Goal: Contribute content: Add original content to the website for others to see

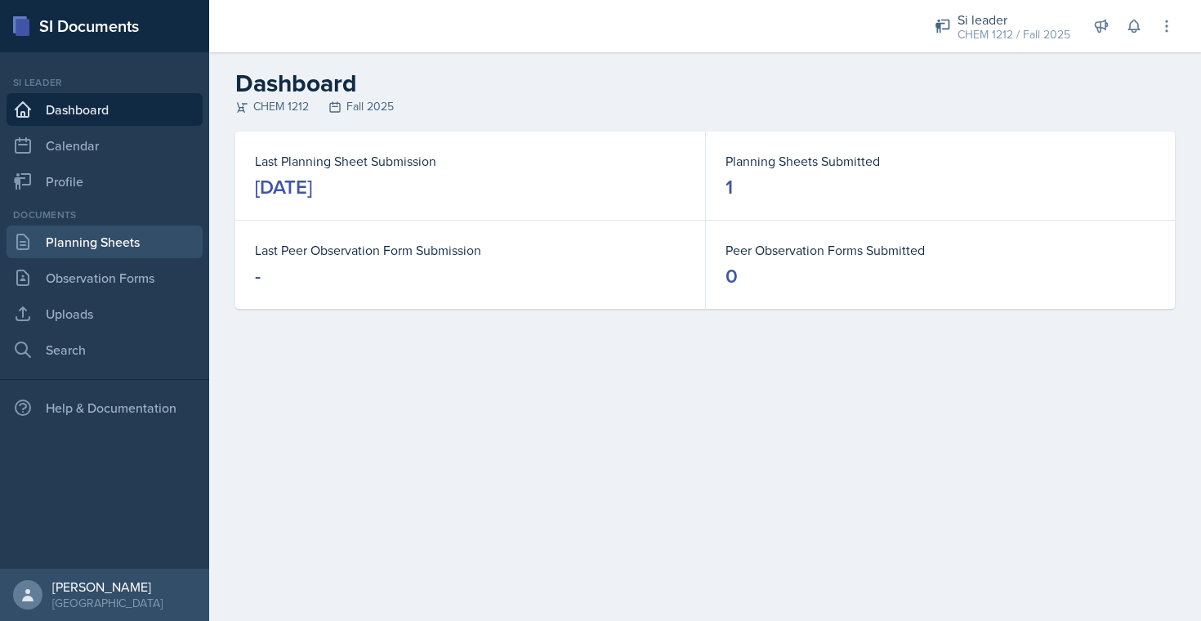
click at [91, 249] on link "Planning Sheets" at bounding box center [105, 241] width 196 height 33
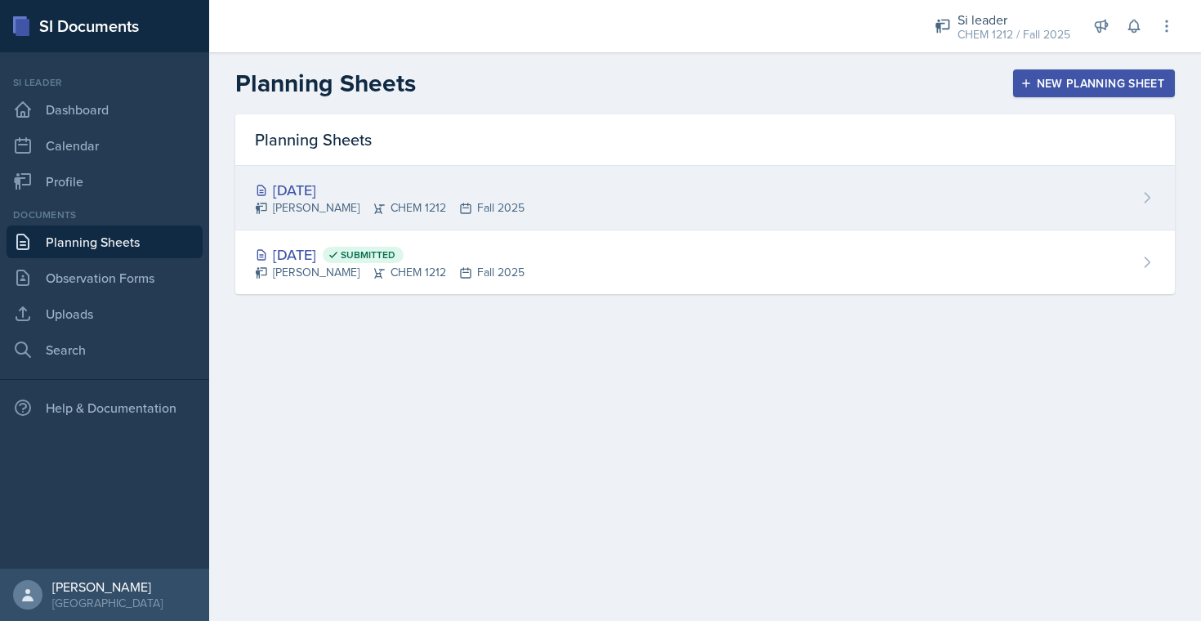
click at [439, 203] on div "[PERSON_NAME] CHEM 1212 Fall 2025" at bounding box center [390, 207] width 270 height 17
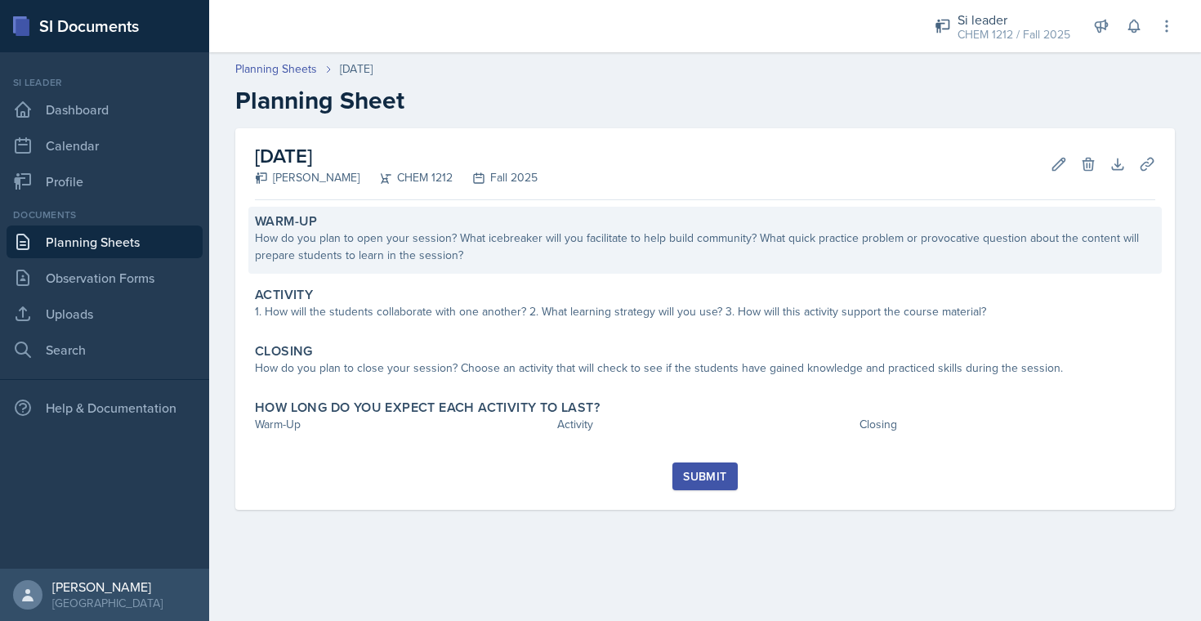
click at [492, 249] on div "How do you plan to open your session? What icebreaker will you facilitate to he…" at bounding box center [705, 247] width 900 height 34
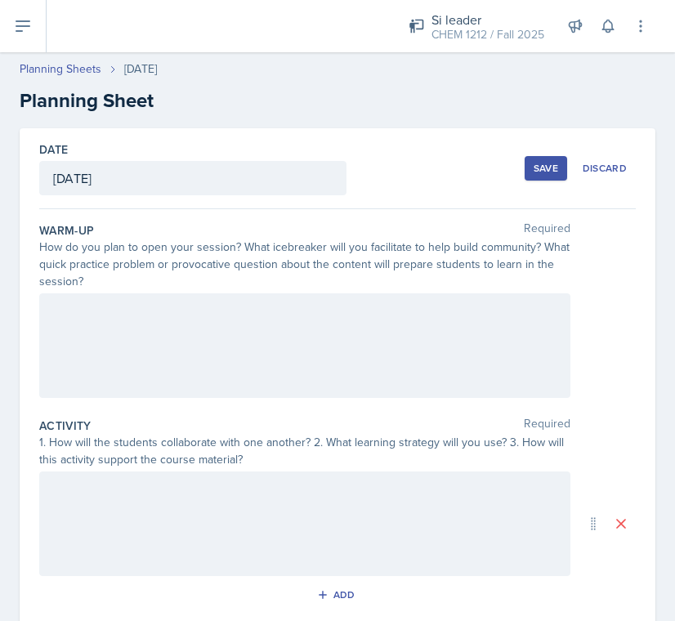
click at [426, 372] on div at bounding box center [304, 345] width 531 height 105
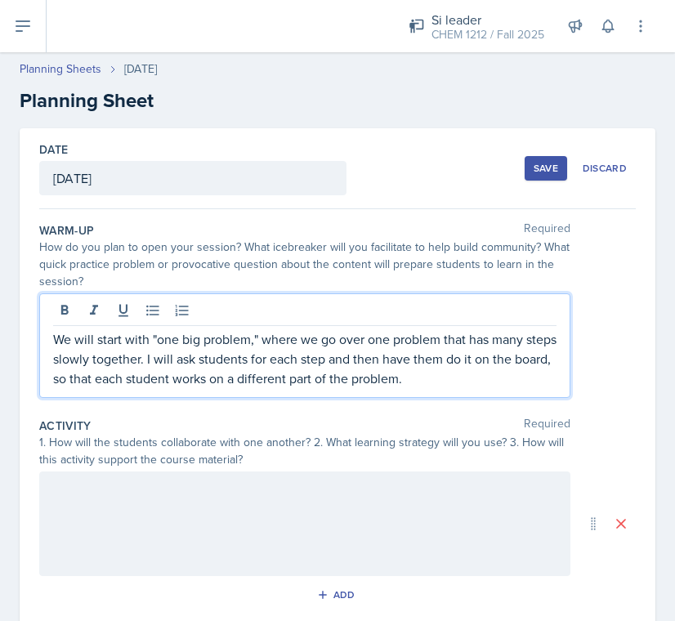
click at [410, 515] on div at bounding box center [304, 523] width 531 height 105
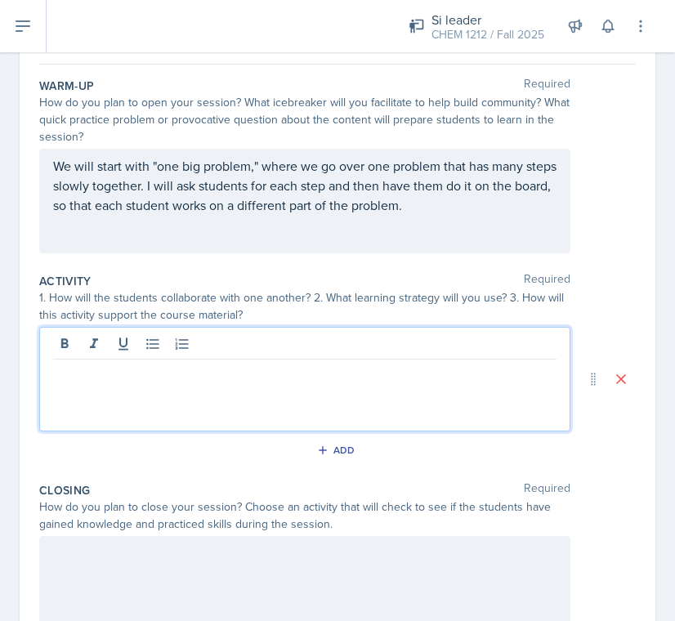
scroll to position [170, 0]
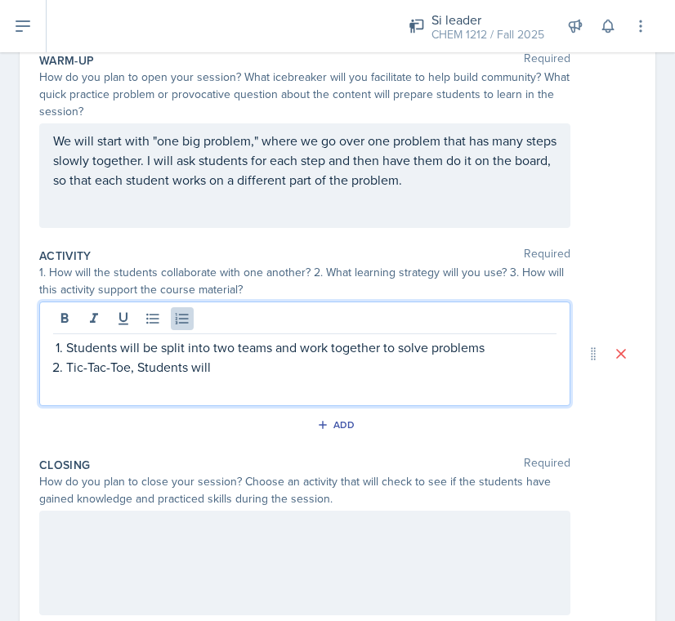
click at [136, 368] on p "Tic-Tac-Toe, Students will" at bounding box center [311, 367] width 490 height 20
click at [330, 373] on p "Tic-Tac-Toe: Students will" at bounding box center [311, 367] width 490 height 20
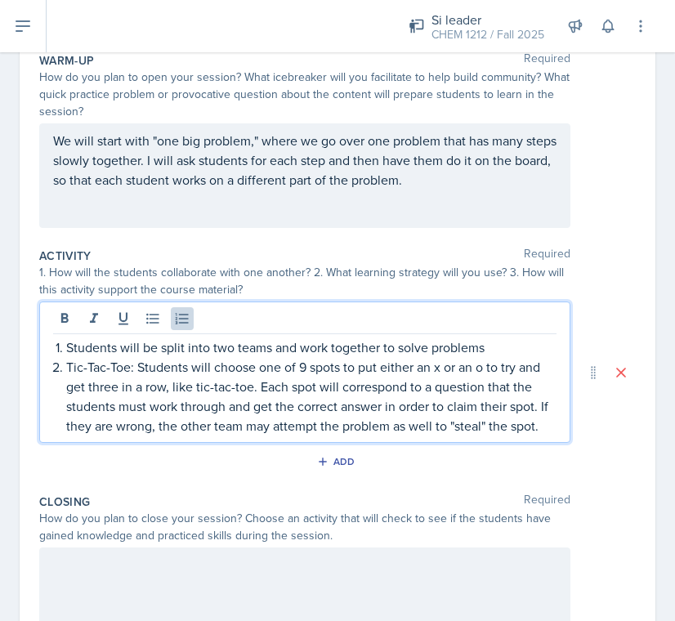
click at [243, 572] on div at bounding box center [304, 599] width 531 height 105
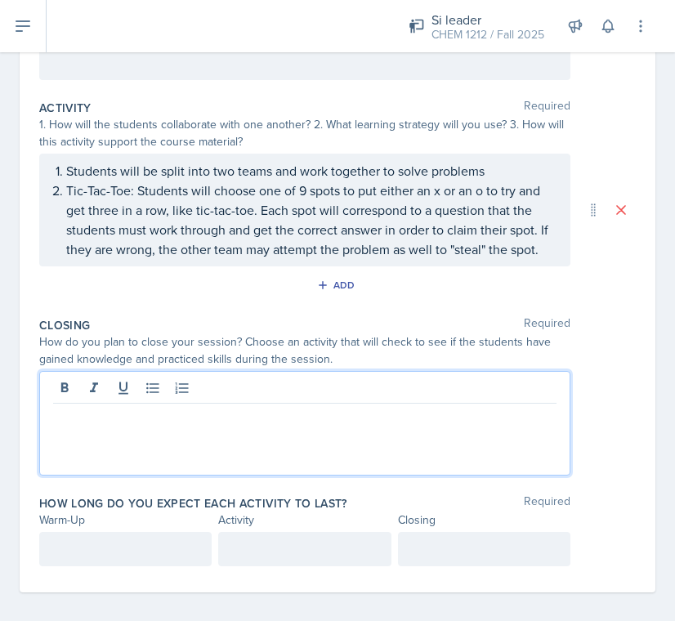
scroll to position [319, 0]
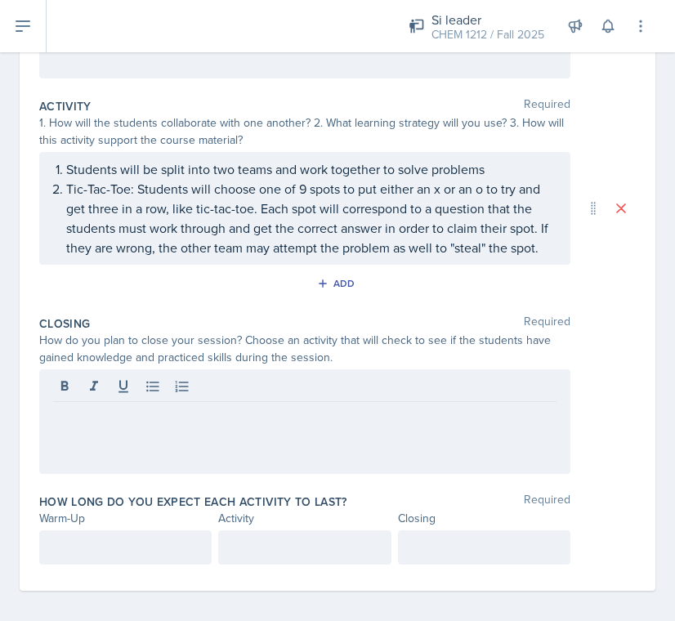
click at [492, 245] on div "Students will be split into two teams and work together to solve problems Tic-T…" at bounding box center [304, 208] width 531 height 113
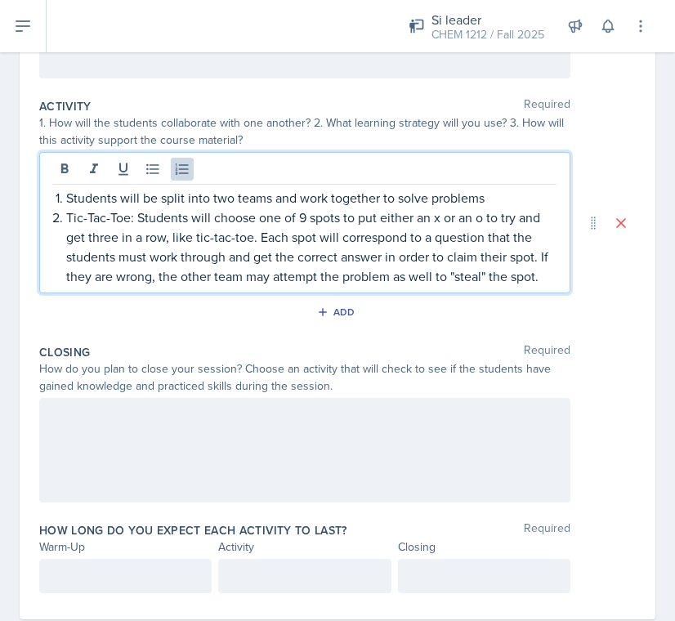
scroll to position [348, 0]
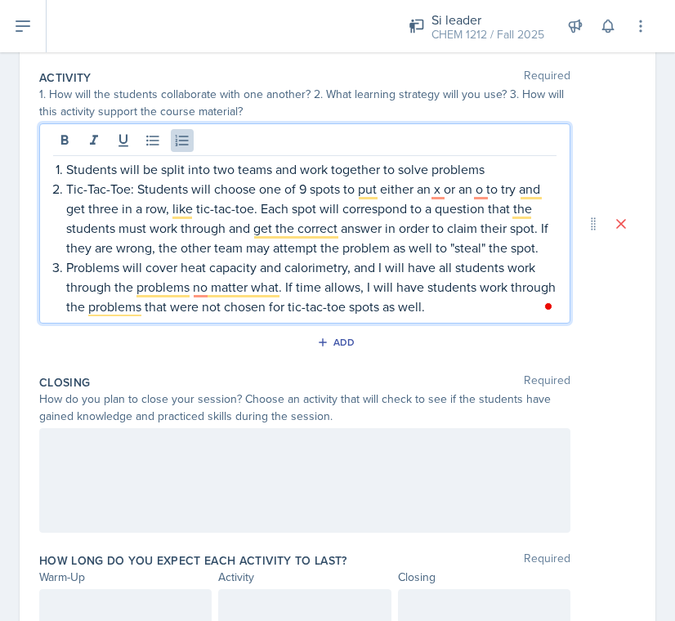
click at [458, 483] on div at bounding box center [304, 480] width 531 height 105
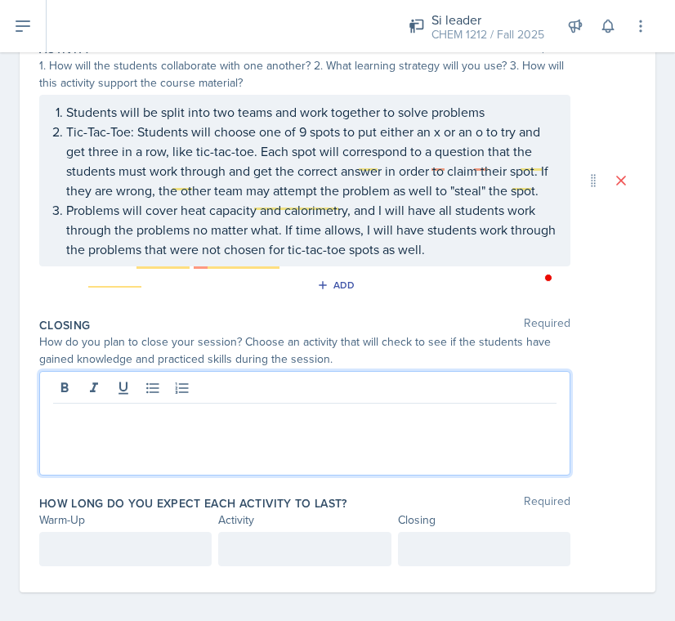
scroll to position [387, 0]
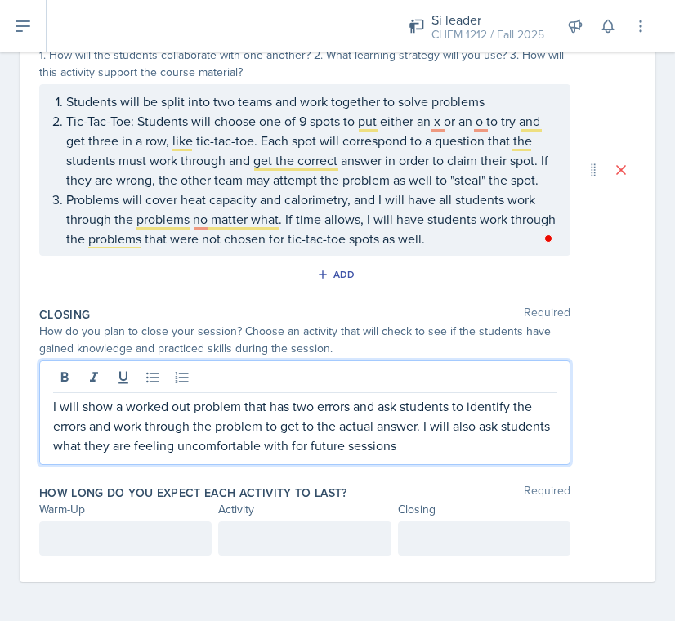
click at [158, 542] on div at bounding box center [125, 538] width 172 height 34
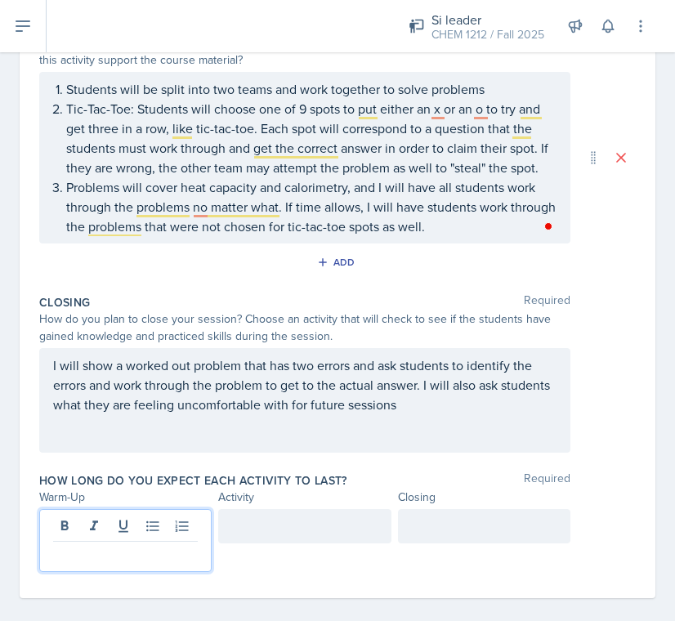
scroll to position [416, 0]
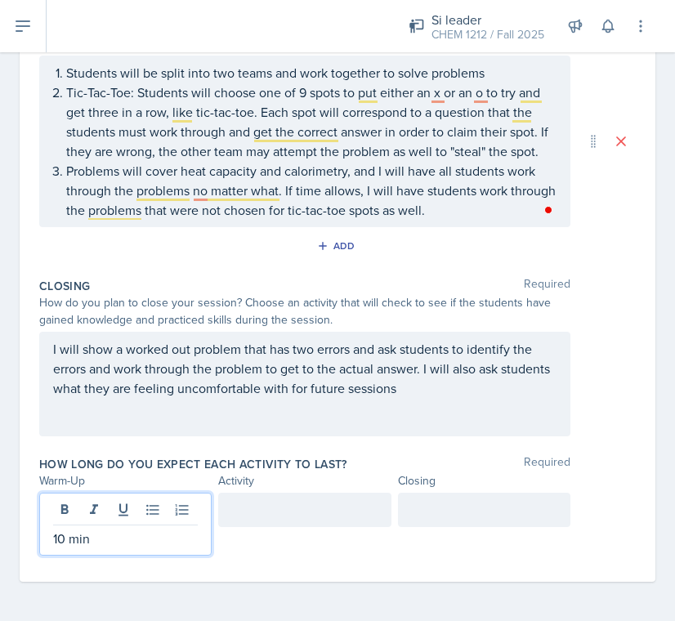
click at [334, 508] on div at bounding box center [304, 510] width 172 height 34
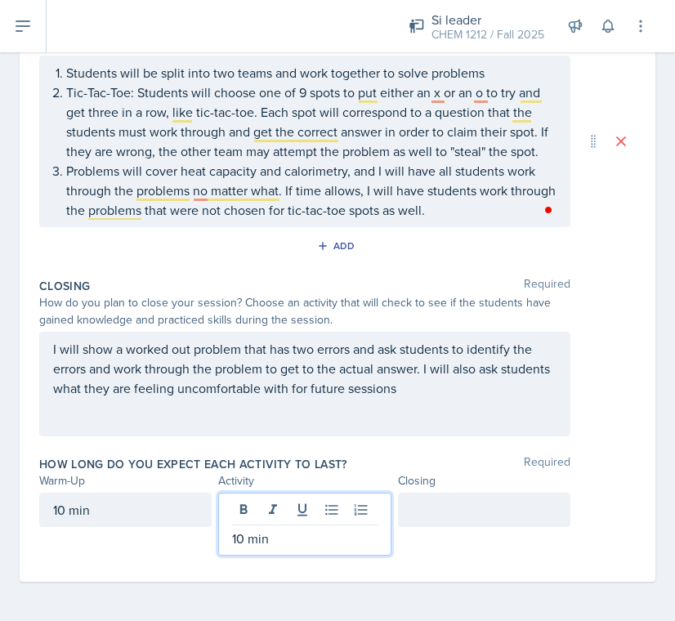
click at [480, 523] on div at bounding box center [484, 510] width 172 height 34
click at [237, 513] on div "10 min" at bounding box center [304, 524] width 172 height 63
click at [471, 535] on div at bounding box center [484, 524] width 172 height 63
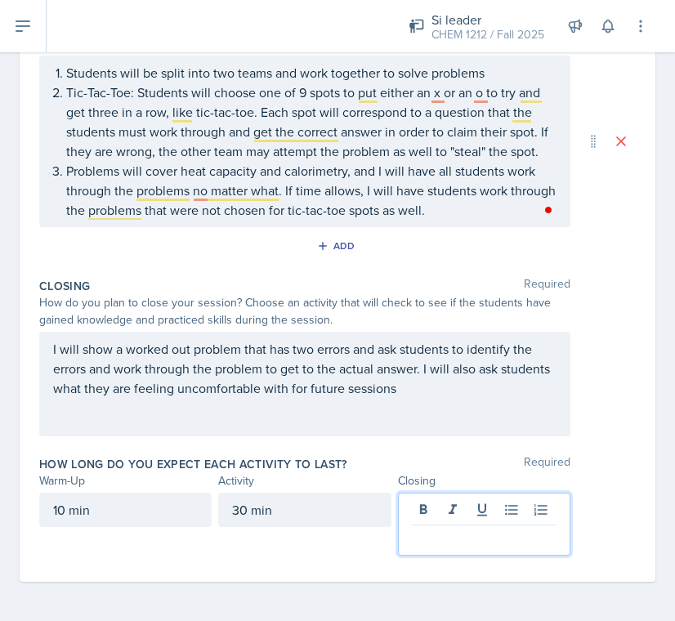
click at [475, 538] on p at bounding box center [484, 539] width 145 height 20
click at [489, 396] on p "I will show a worked out problem that has two errors and ask students to identi…" at bounding box center [304, 368] width 503 height 59
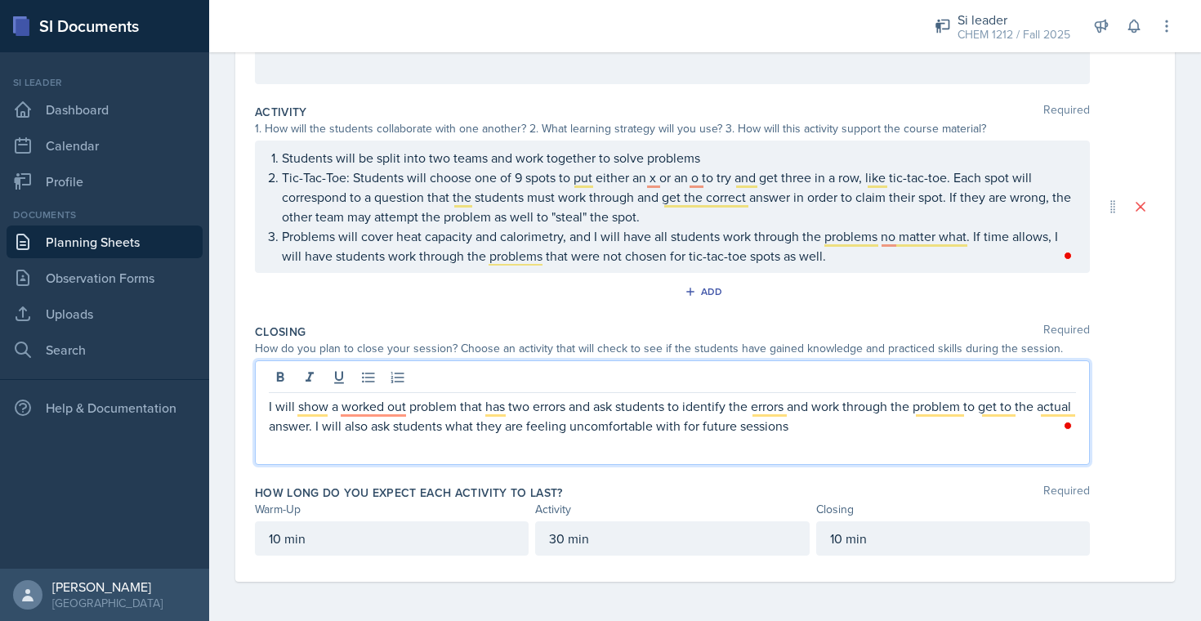
scroll to position [0, 0]
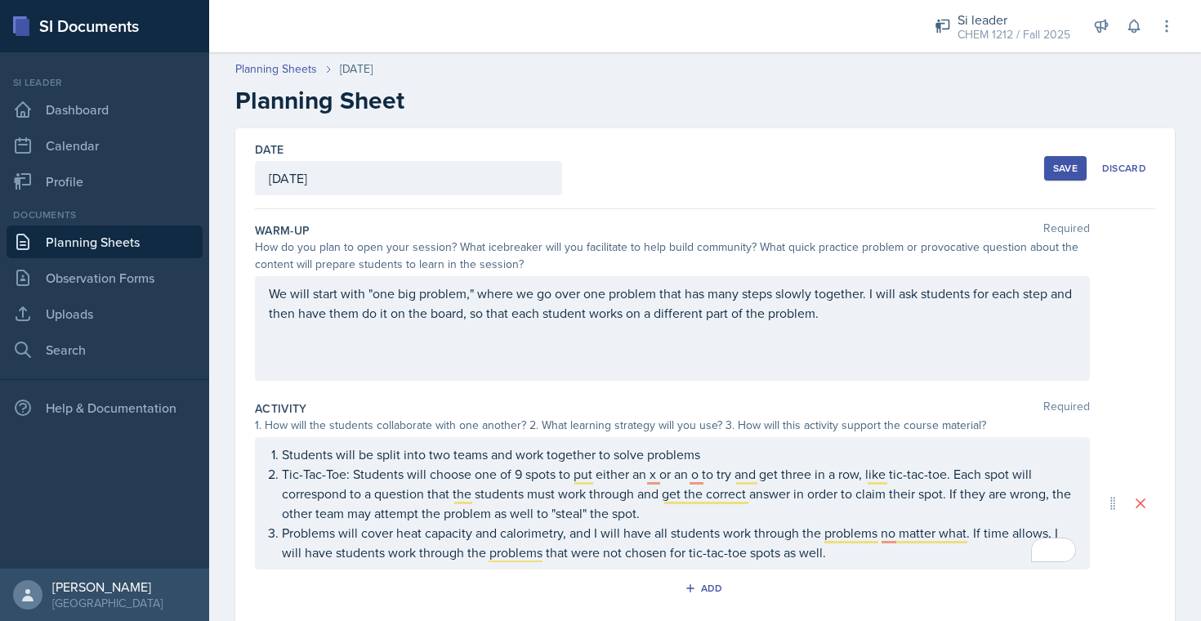
click at [492, 166] on div "Save" at bounding box center [1065, 168] width 25 height 13
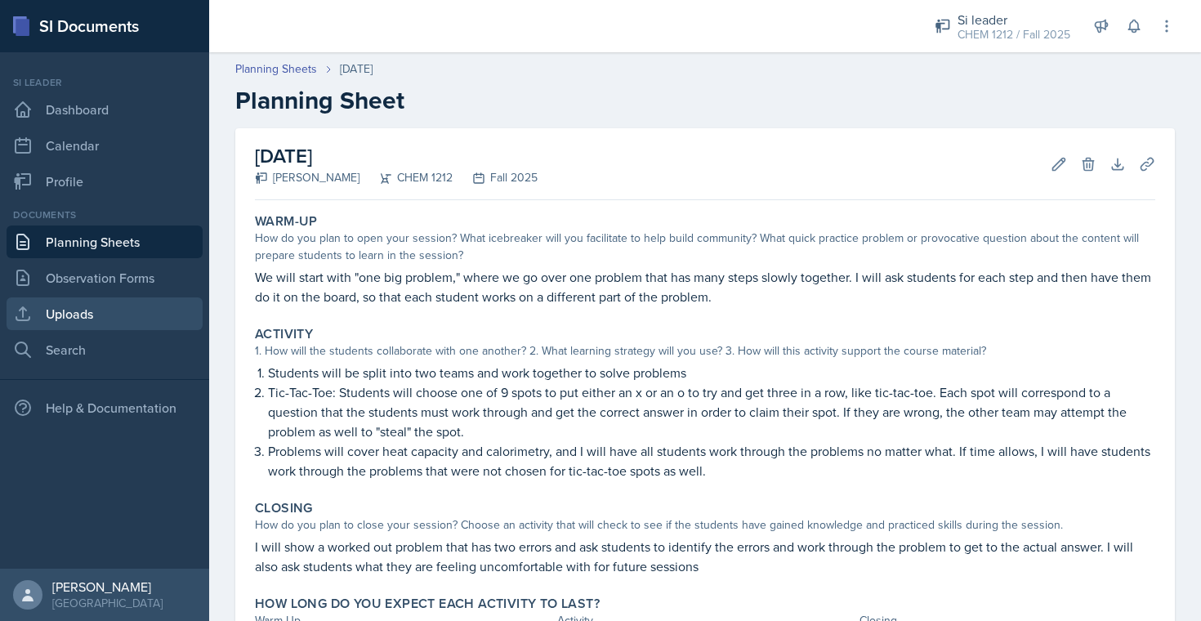
click at [108, 308] on link "Uploads" at bounding box center [105, 313] width 196 height 33
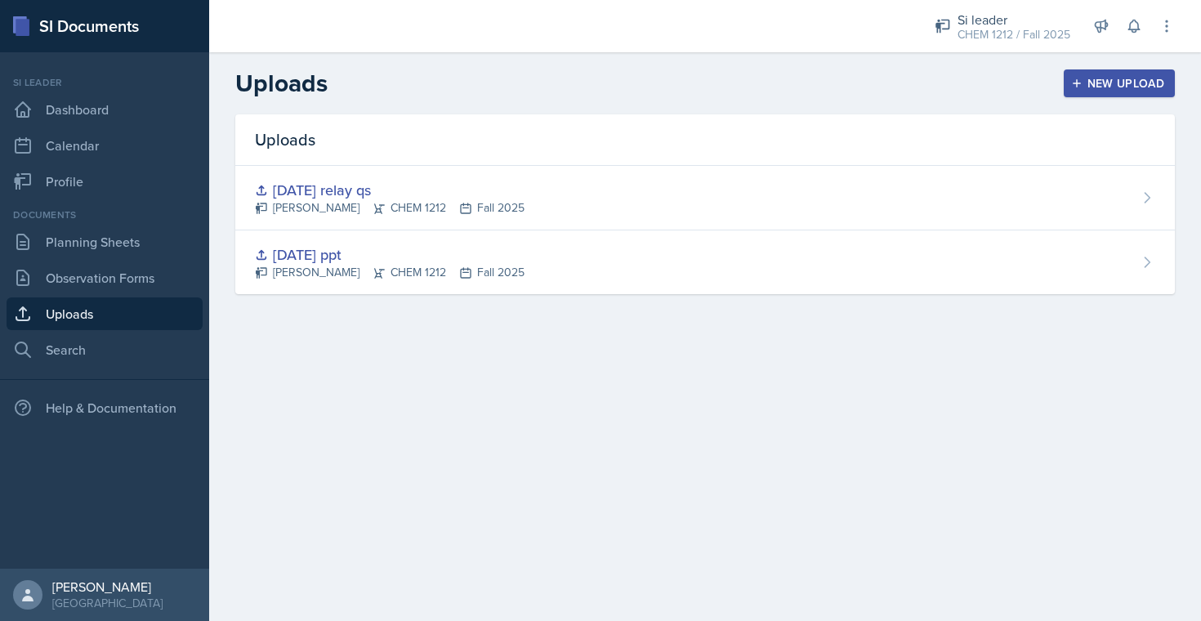
click at [492, 87] on div "New Upload" at bounding box center [1119, 83] width 91 height 13
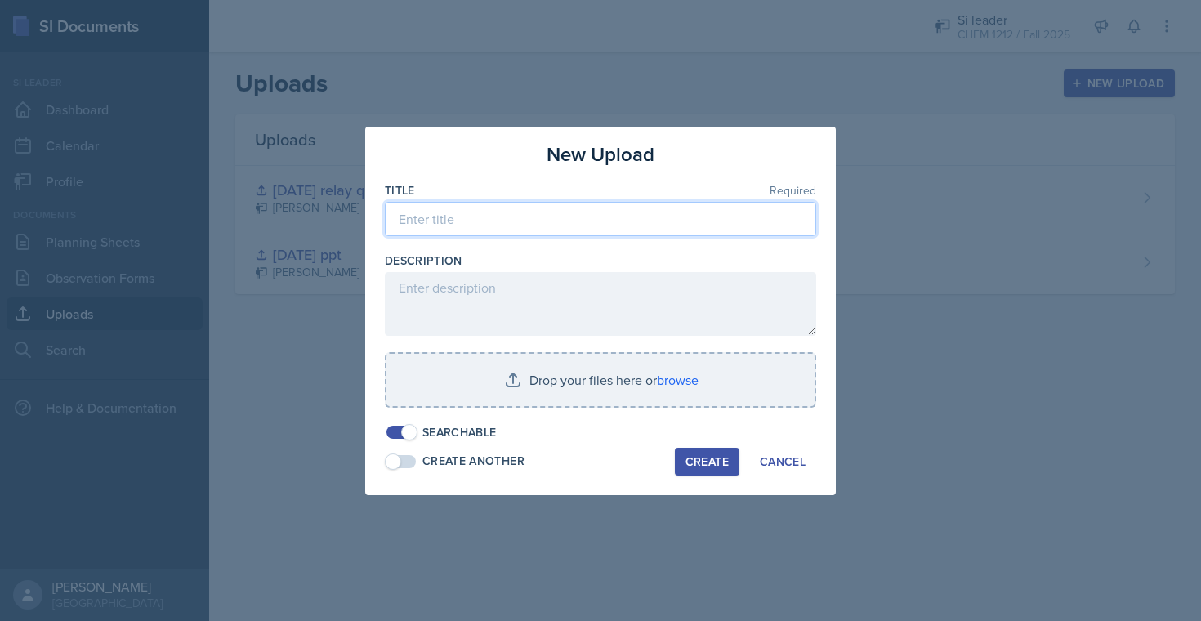
click at [492, 225] on input at bounding box center [600, 219] width 431 height 34
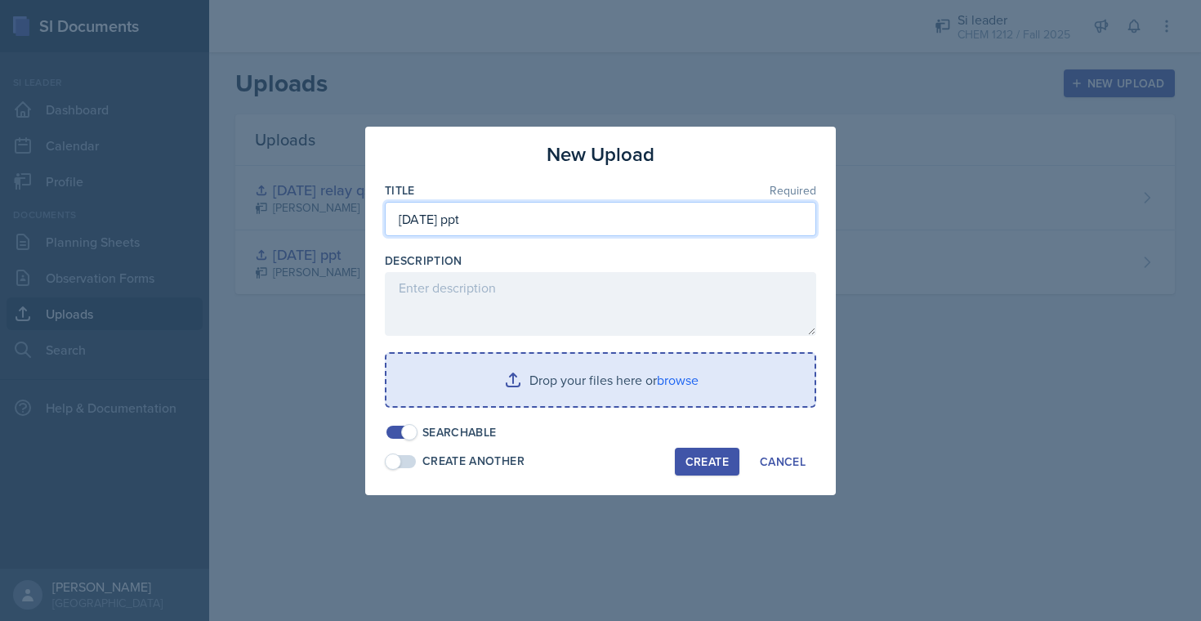
type input "[DATE] ppt"
click at [492, 364] on input "file" at bounding box center [600, 380] width 428 height 52
click at [492, 379] on input "file" at bounding box center [600, 380] width 428 height 52
click at [492, 373] on input "file" at bounding box center [600, 380] width 428 height 52
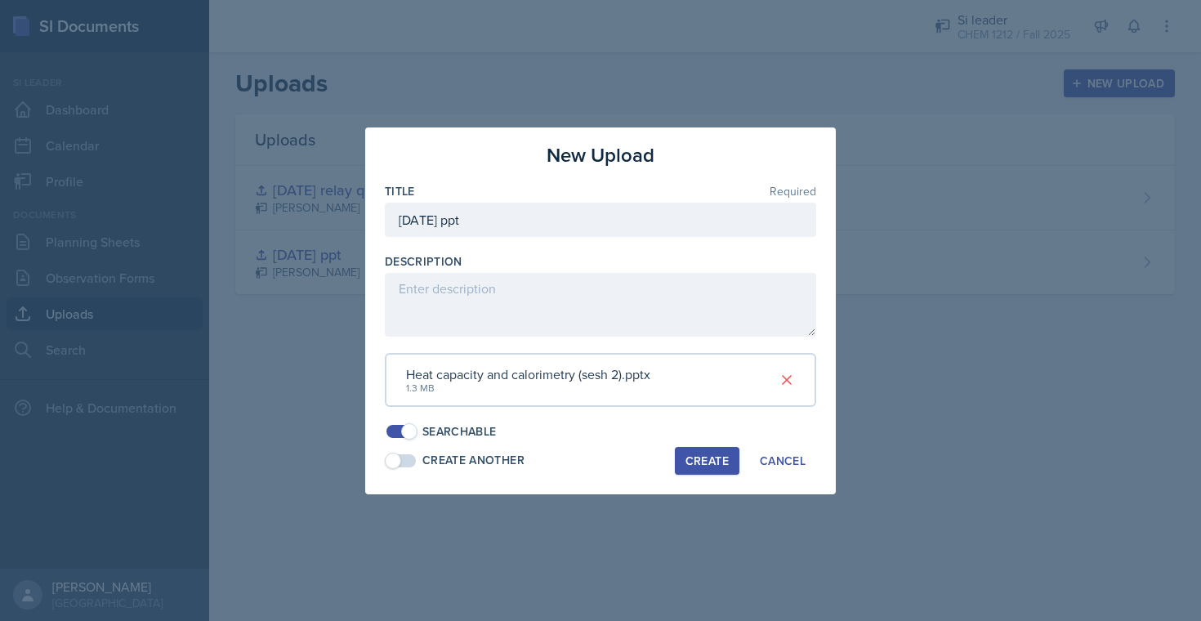
click at [492, 450] on button "Create" at bounding box center [707, 461] width 65 height 28
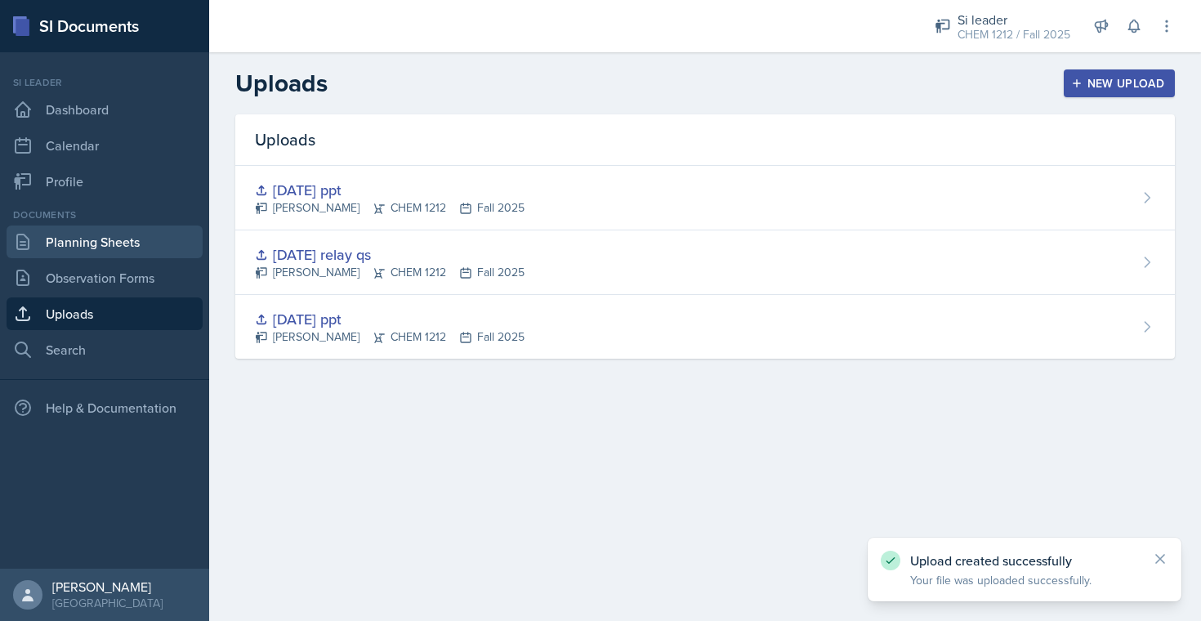
click at [95, 239] on link "Planning Sheets" at bounding box center [105, 241] width 196 height 33
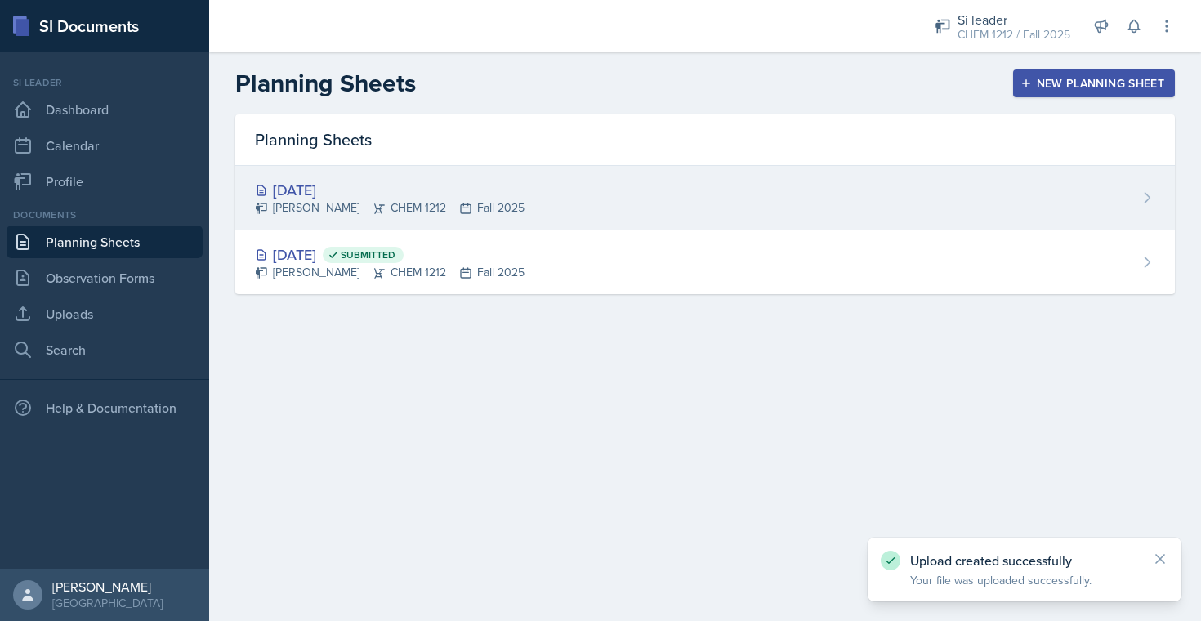
click at [492, 184] on div "[DATE] [PERSON_NAME] CHEM 1212 Fall 2025" at bounding box center [705, 198] width 940 height 65
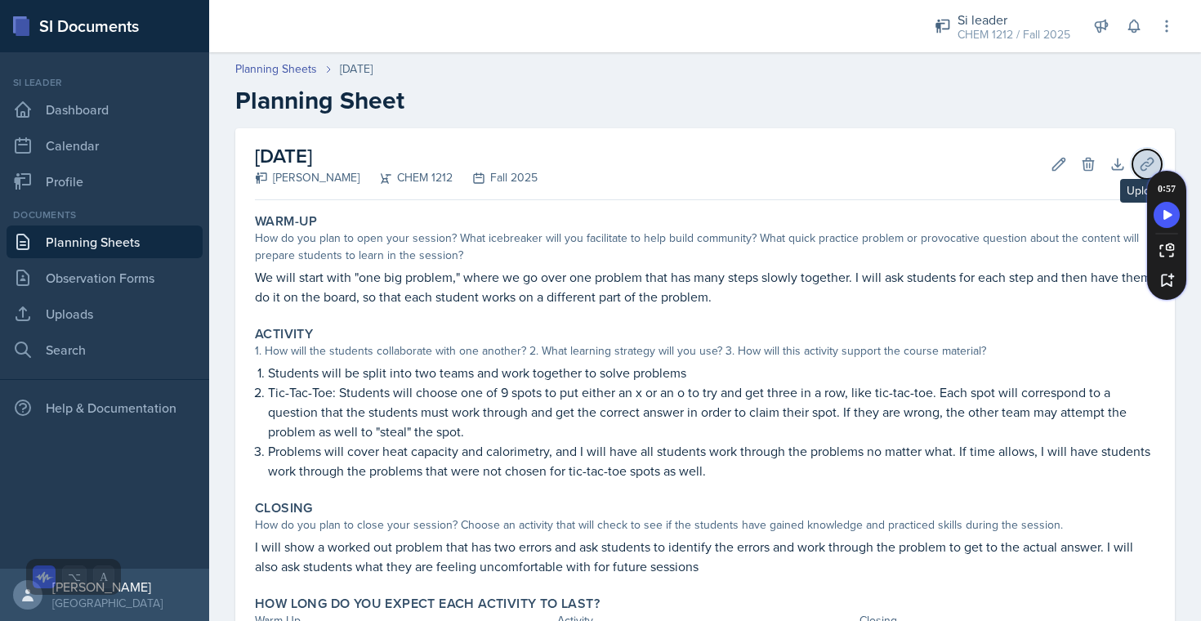
click at [492, 160] on icon at bounding box center [1147, 164] width 16 height 16
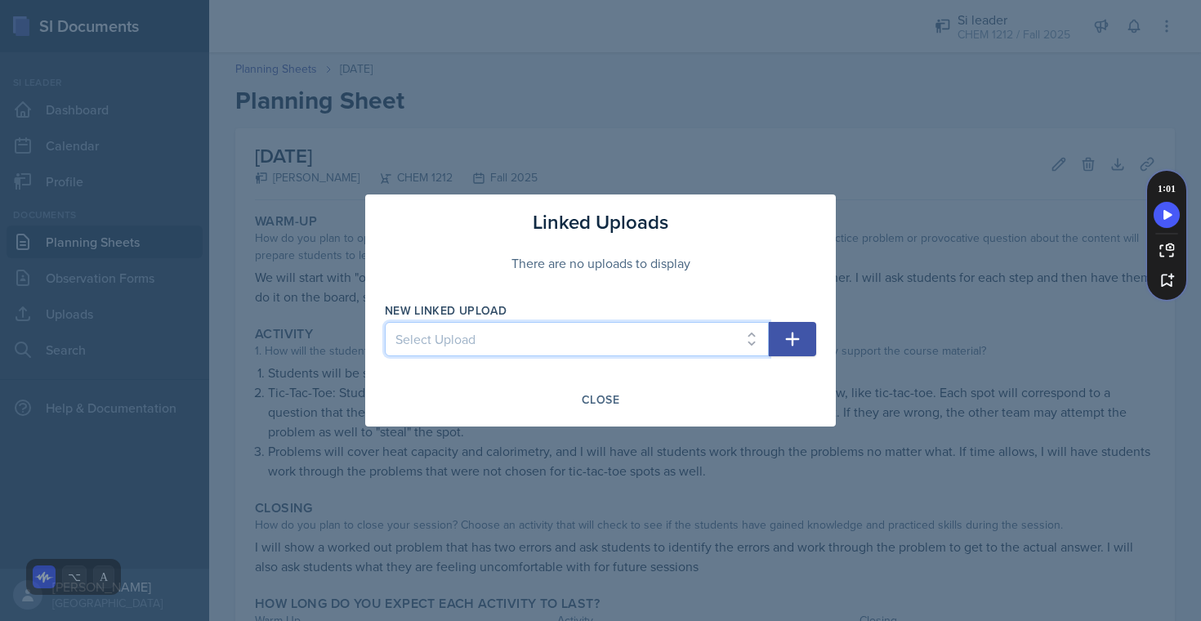
click at [492, 346] on select "Select Upload [DATE] ppt [DATE] relay qs [DATE] ppt" at bounding box center [577, 339] width 384 height 34
select select "2df6da7b-126a-4155-a13f-5cd697581664"
click at [492, 333] on icon "button" at bounding box center [793, 339] width 20 height 20
select select
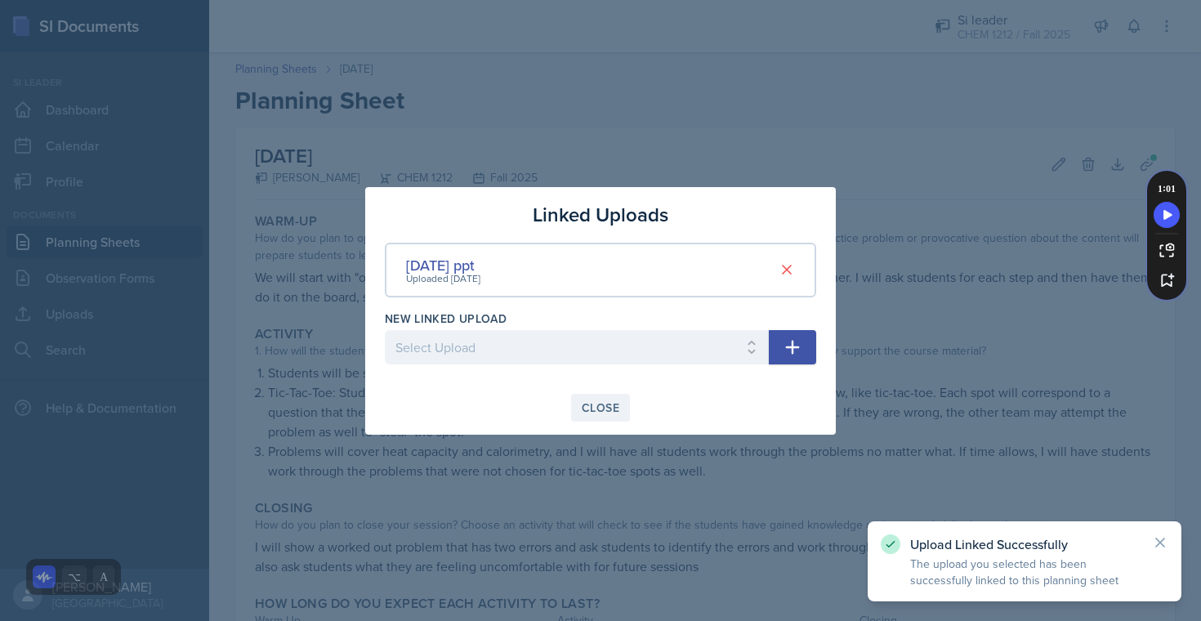
click at [492, 401] on div "Close" at bounding box center [601, 407] width 38 height 13
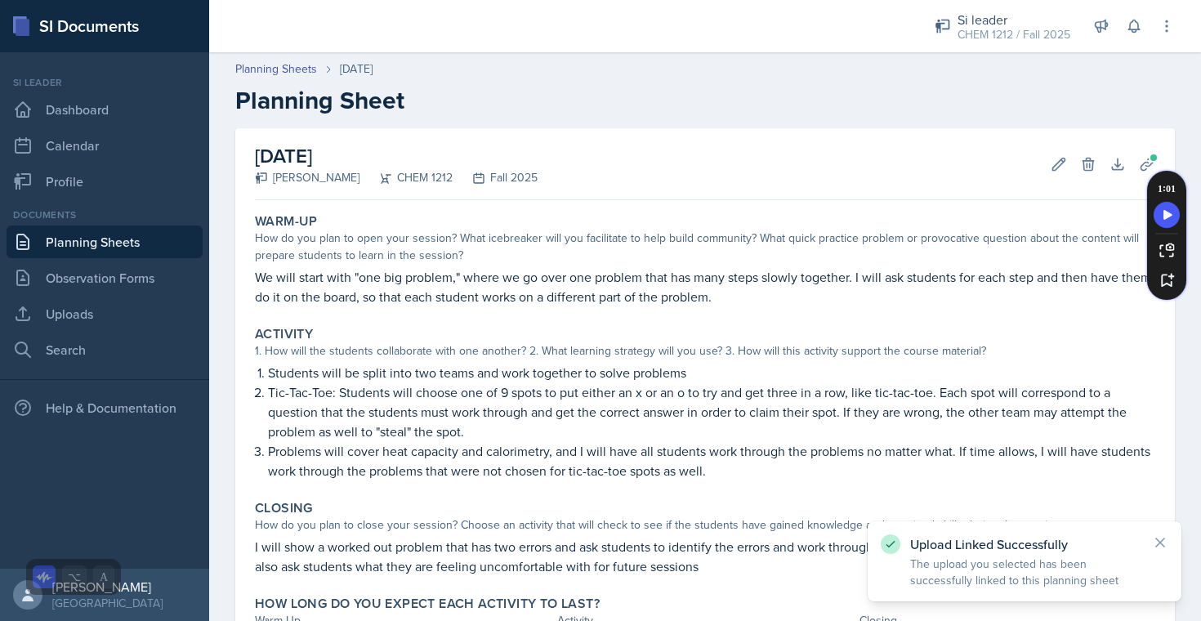
scroll to position [144, 0]
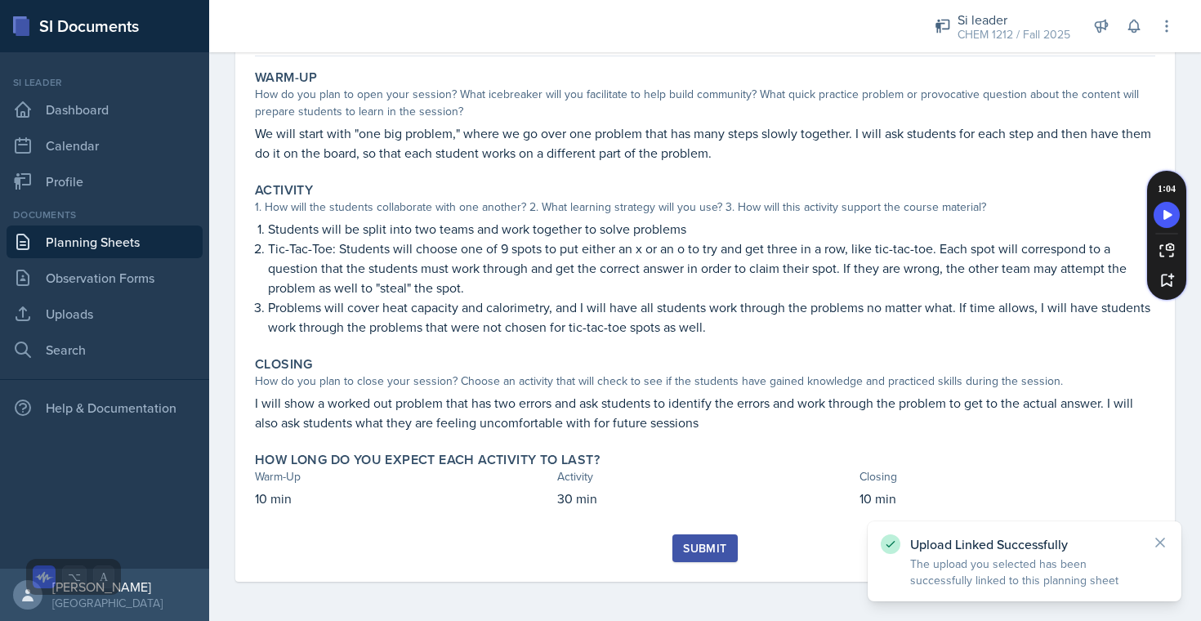
click at [492, 551] on div "Submit" at bounding box center [704, 548] width 43 height 13
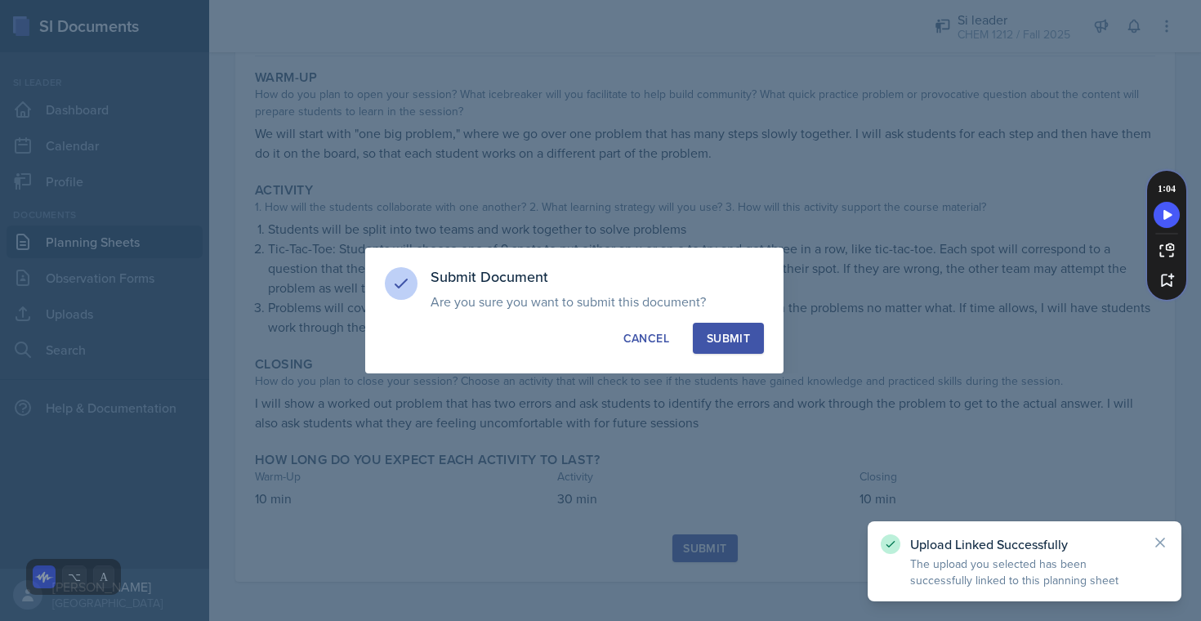
click at [492, 331] on div "Submit" at bounding box center [728, 338] width 43 height 16
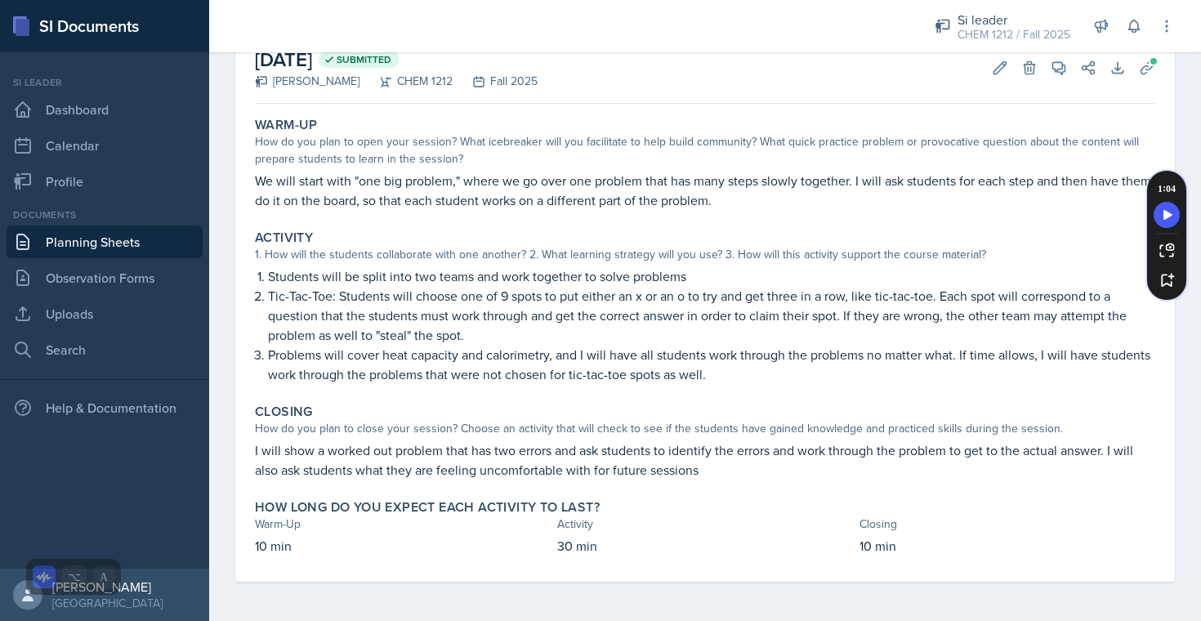
scroll to position [0, 0]
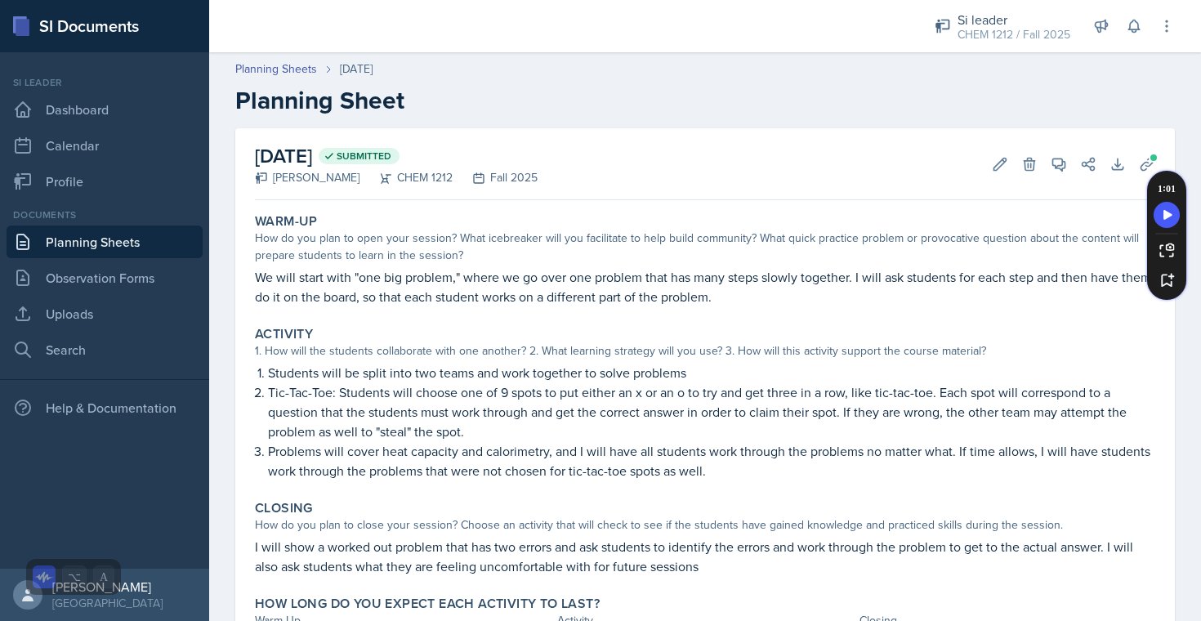
click at [114, 235] on link "Planning Sheets" at bounding box center [105, 241] width 196 height 33
